Goal: Information Seeking & Learning: Stay updated

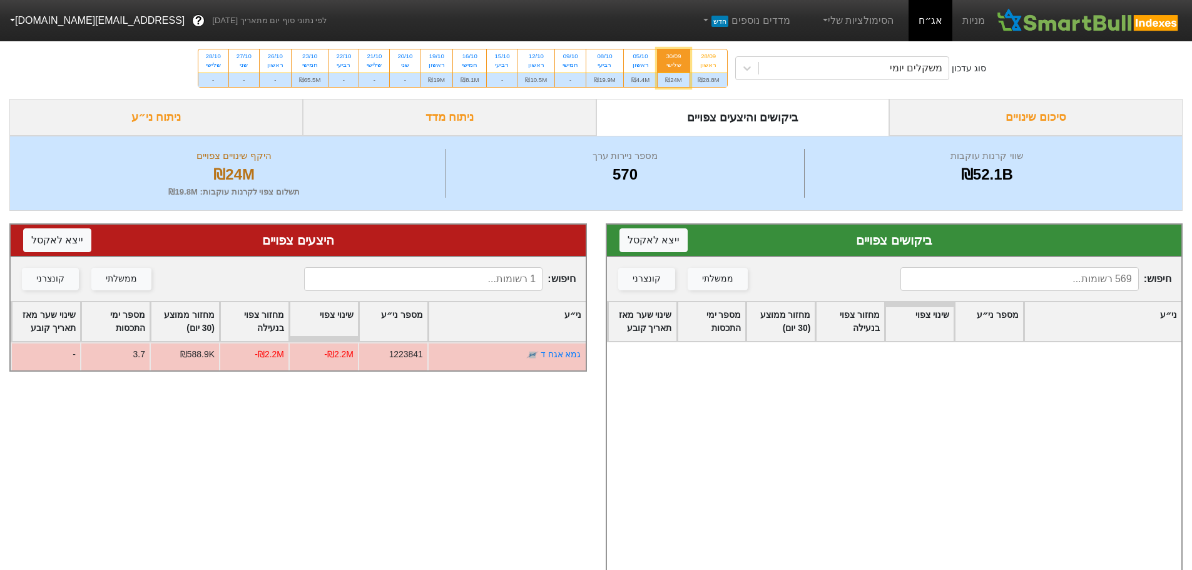
scroll to position [6572, 0]
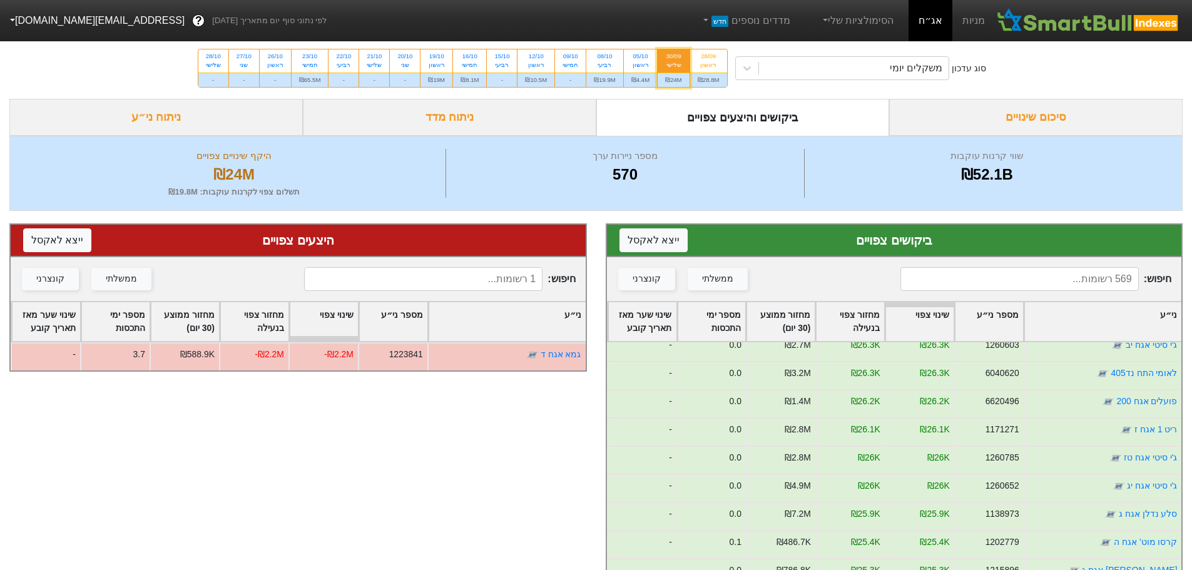
click at [934, 21] on link "אג״ח" at bounding box center [931, 20] width 44 height 41
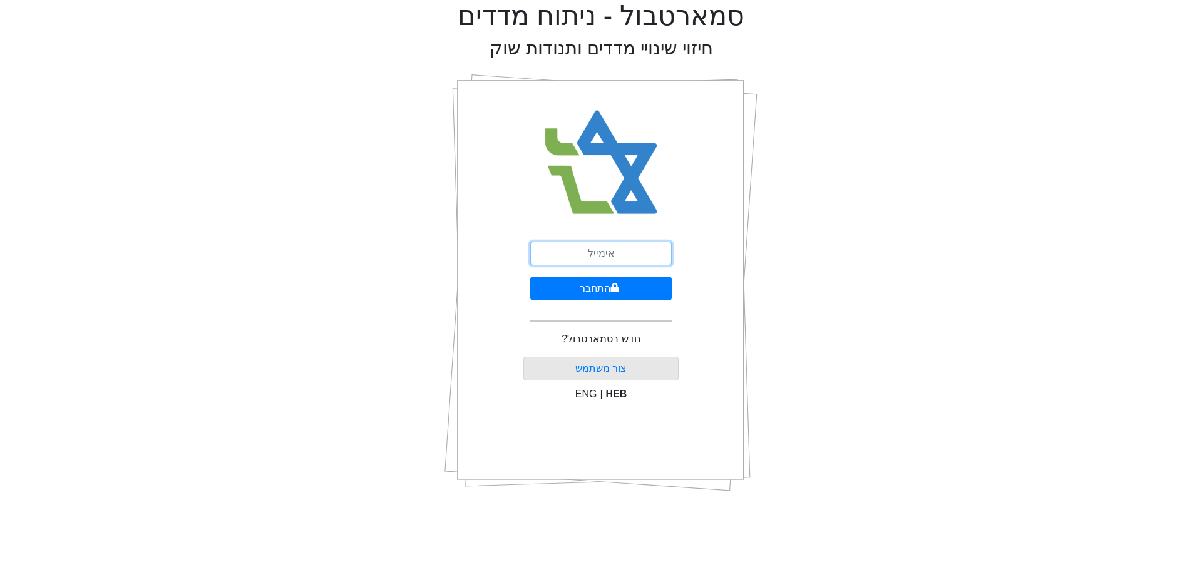
click at [613, 256] on input "email" at bounding box center [600, 254] width 141 height 24
type input "[EMAIL_ADDRESS][DOMAIN_NAME]"
click at [615, 287] on icon "submit" at bounding box center [615, 287] width 8 height 9
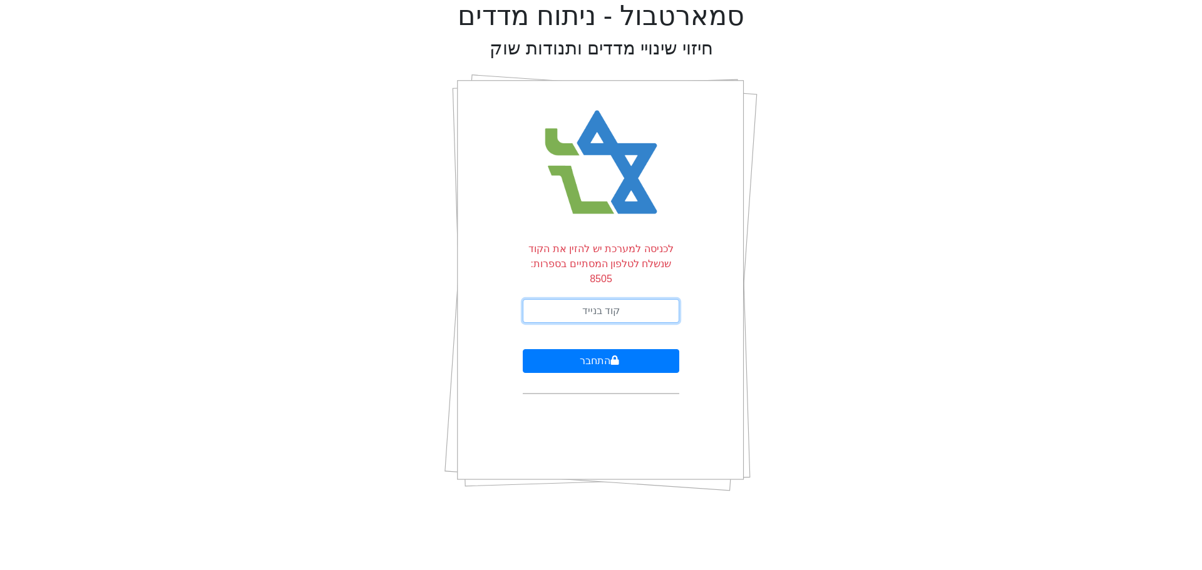
click at [606, 299] on input "text" at bounding box center [601, 311] width 156 height 24
type input "567512"
click at [621, 349] on button "התחבר" at bounding box center [601, 361] width 156 height 24
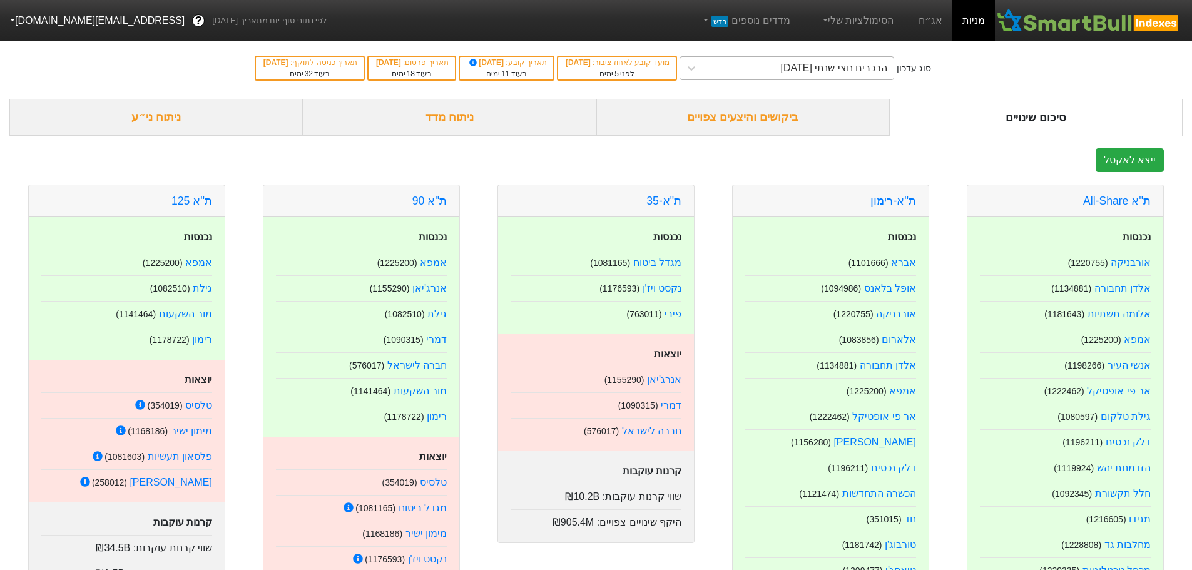
click at [827, 67] on div "הרכבים חצי שנתי 06/11/2025" at bounding box center [834, 68] width 107 height 15
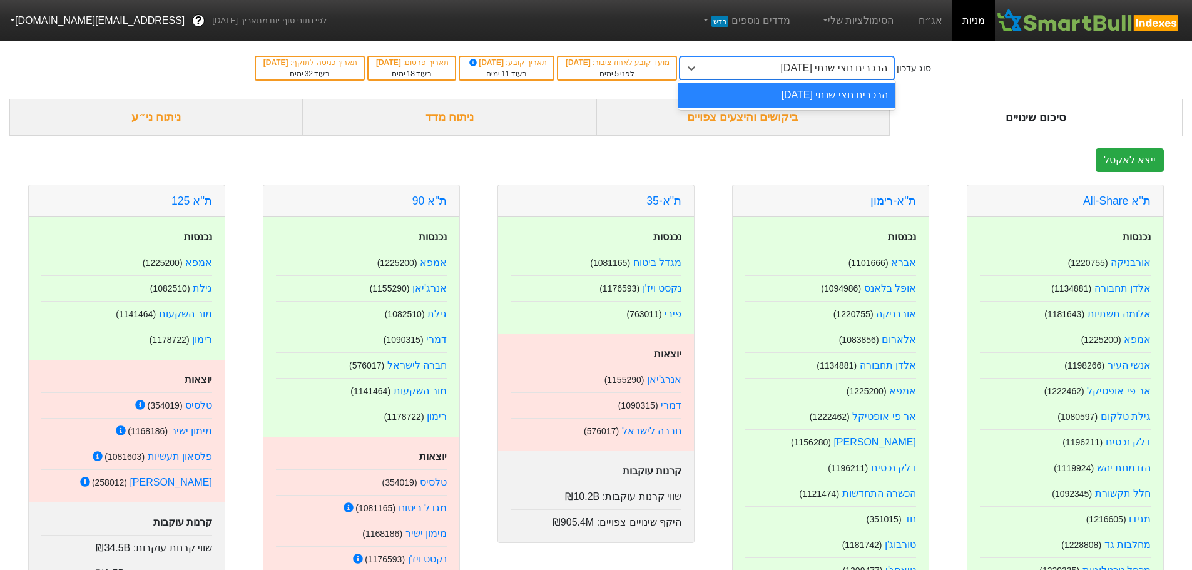
click at [824, 66] on div "הרכבים חצי שנתי 06/11/2025" at bounding box center [834, 68] width 107 height 15
click at [725, 112] on div "ביקושים והיצעים צפויים" at bounding box center [743, 117] width 294 height 37
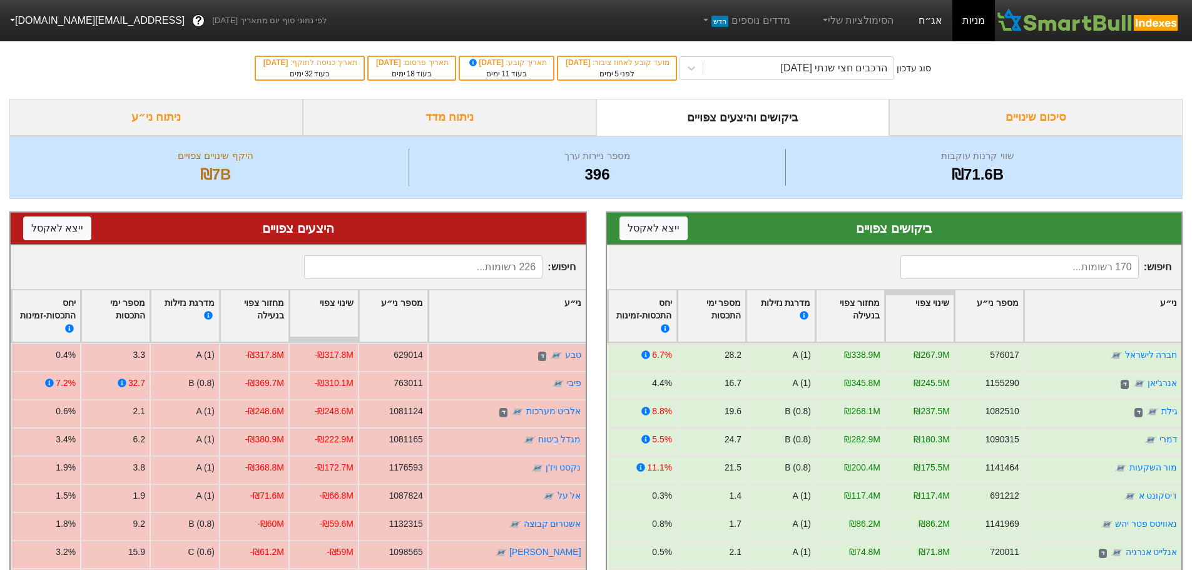
click at [934, 22] on link "אג״ח" at bounding box center [931, 20] width 44 height 41
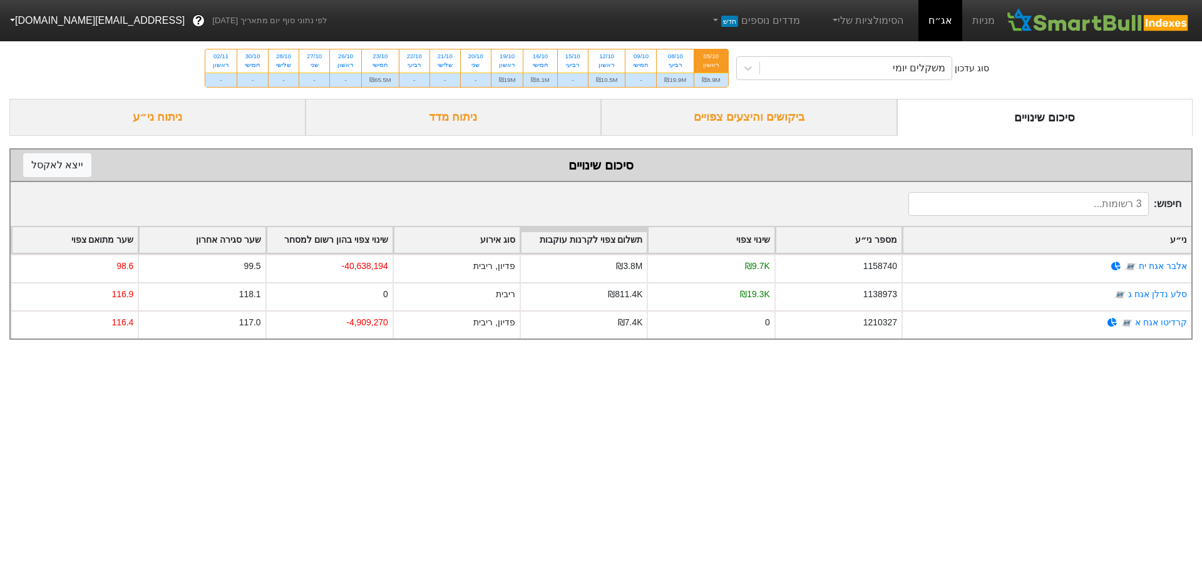
click at [742, 123] on div "ביקושים והיצעים צפויים" at bounding box center [749, 117] width 296 height 37
